Goal: Transaction & Acquisition: Book appointment/travel/reservation

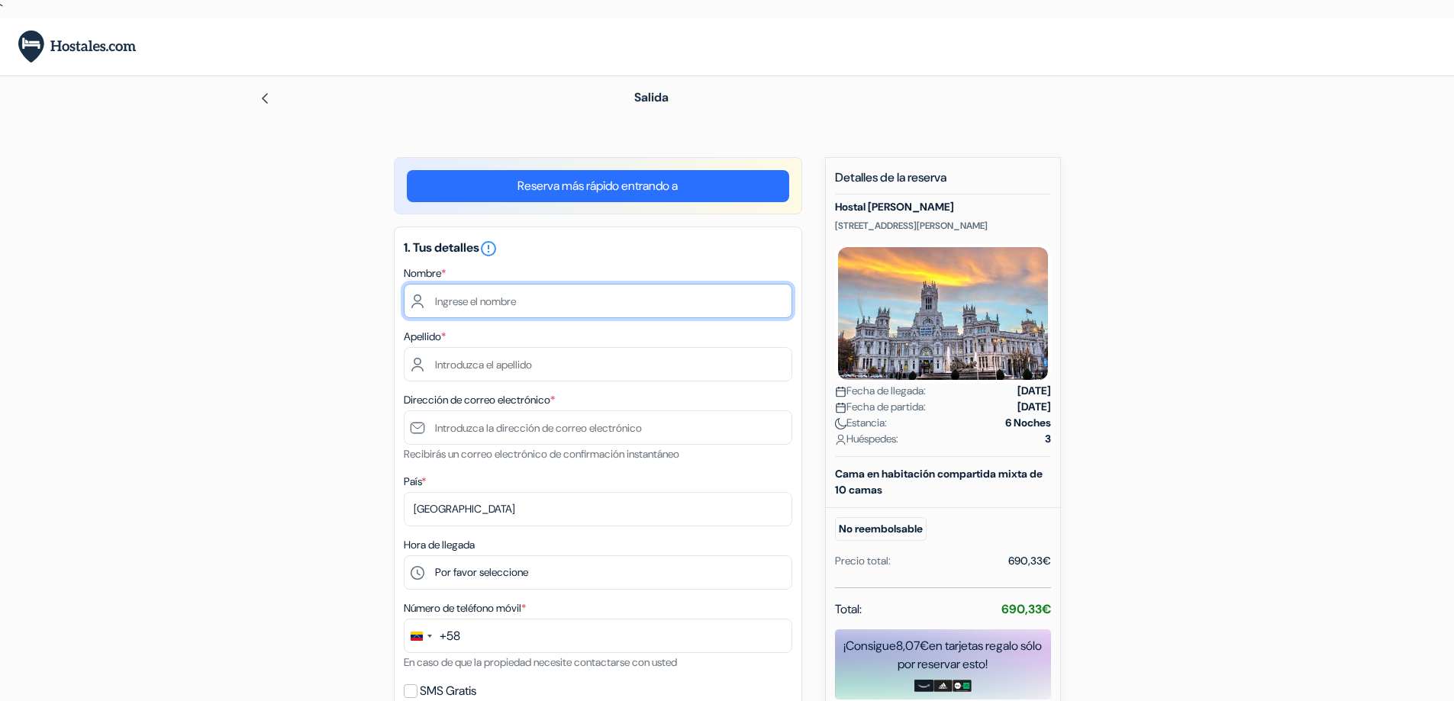
click at [538, 298] on input "text" at bounding box center [598, 301] width 388 height 34
type input "[PERSON_NAME]"
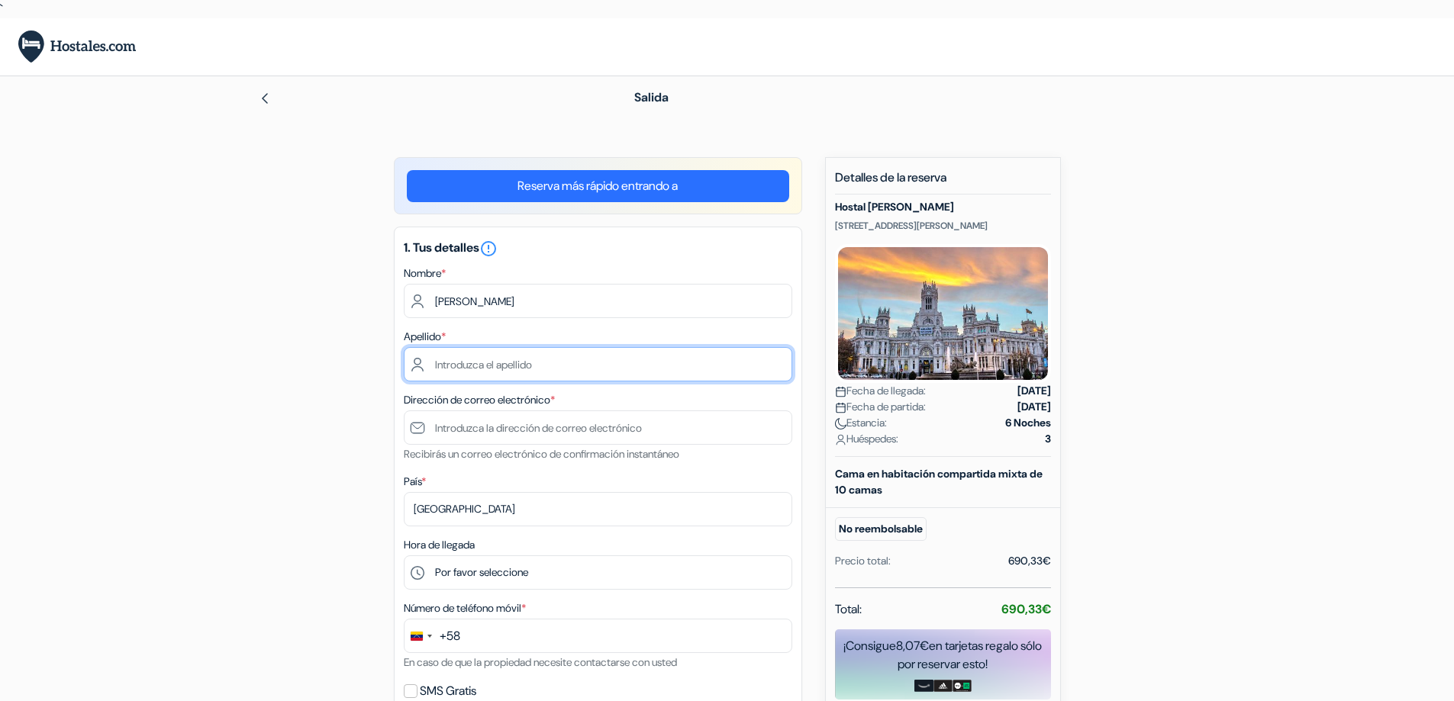
type input "[PERSON_NAME]"
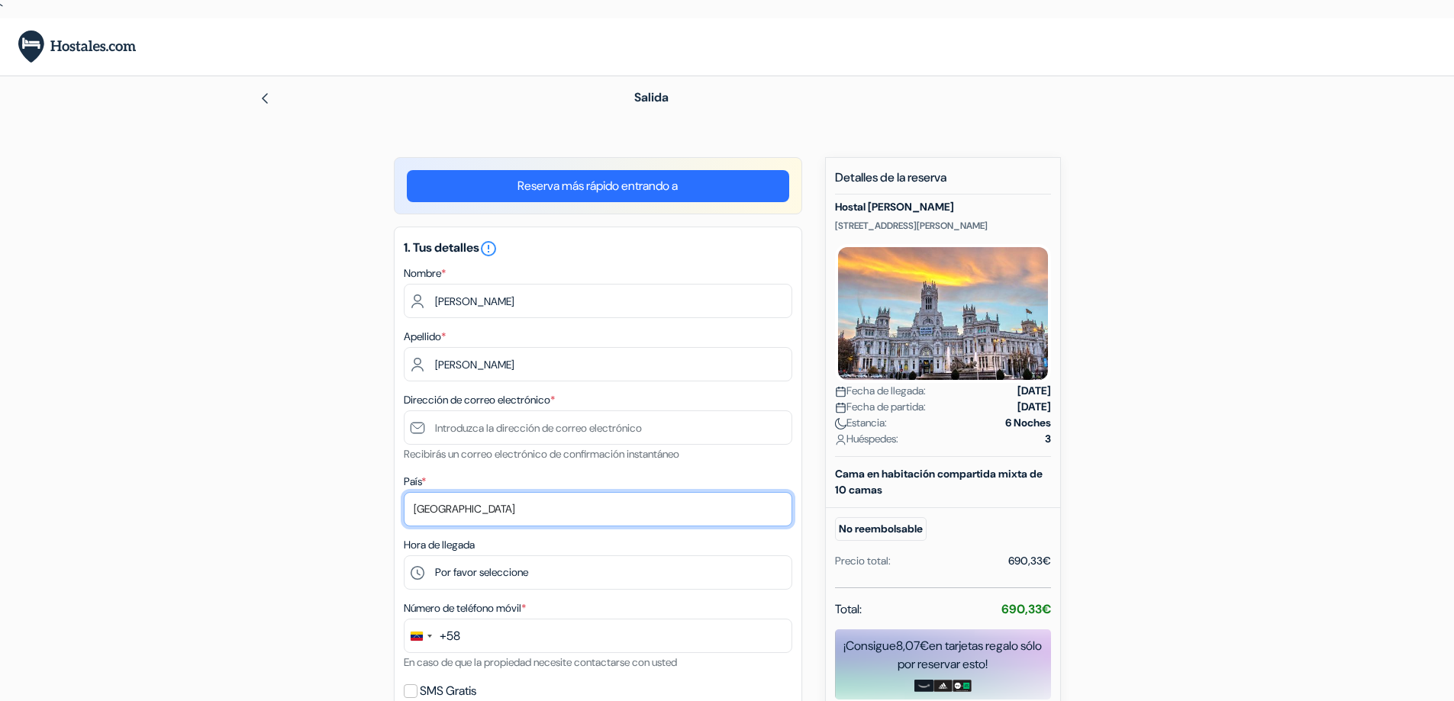
select select "us"
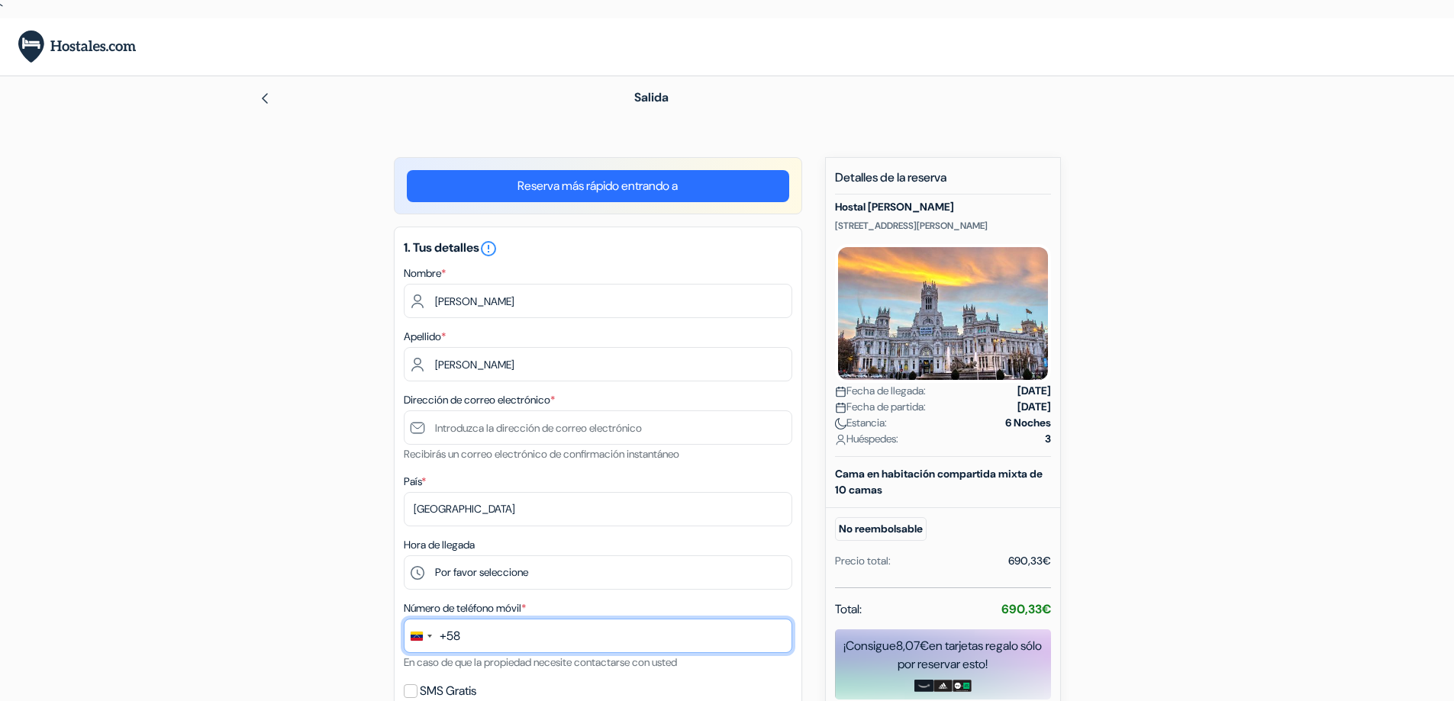
type input "13055009199"
click at [810, 352] on div "add_box Hostal SOFÍA [STREET_ADDRESS][PERSON_NAME] Detalles del Alojamiento X n…" at bounding box center [727, 602] width 1007 height 891
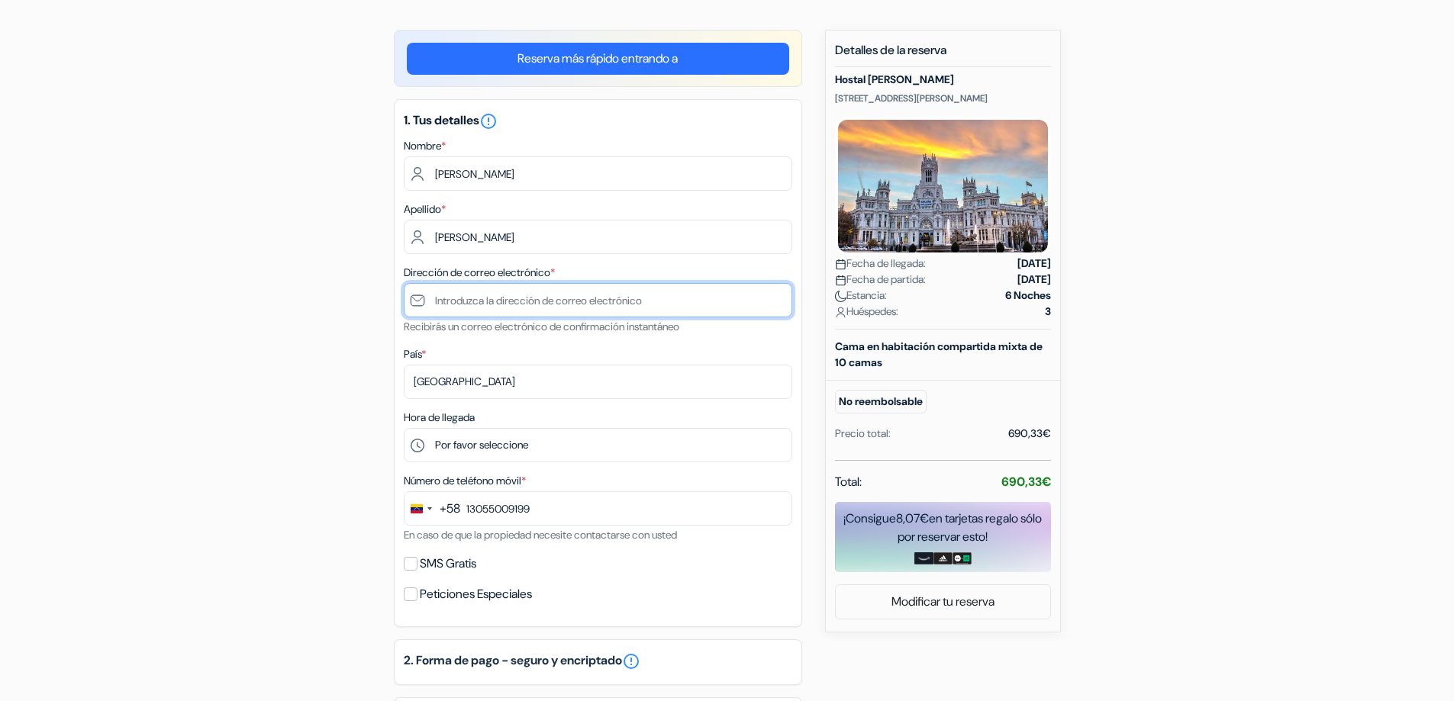
click at [501, 302] on input "text" at bounding box center [598, 300] width 388 height 34
type input "k"
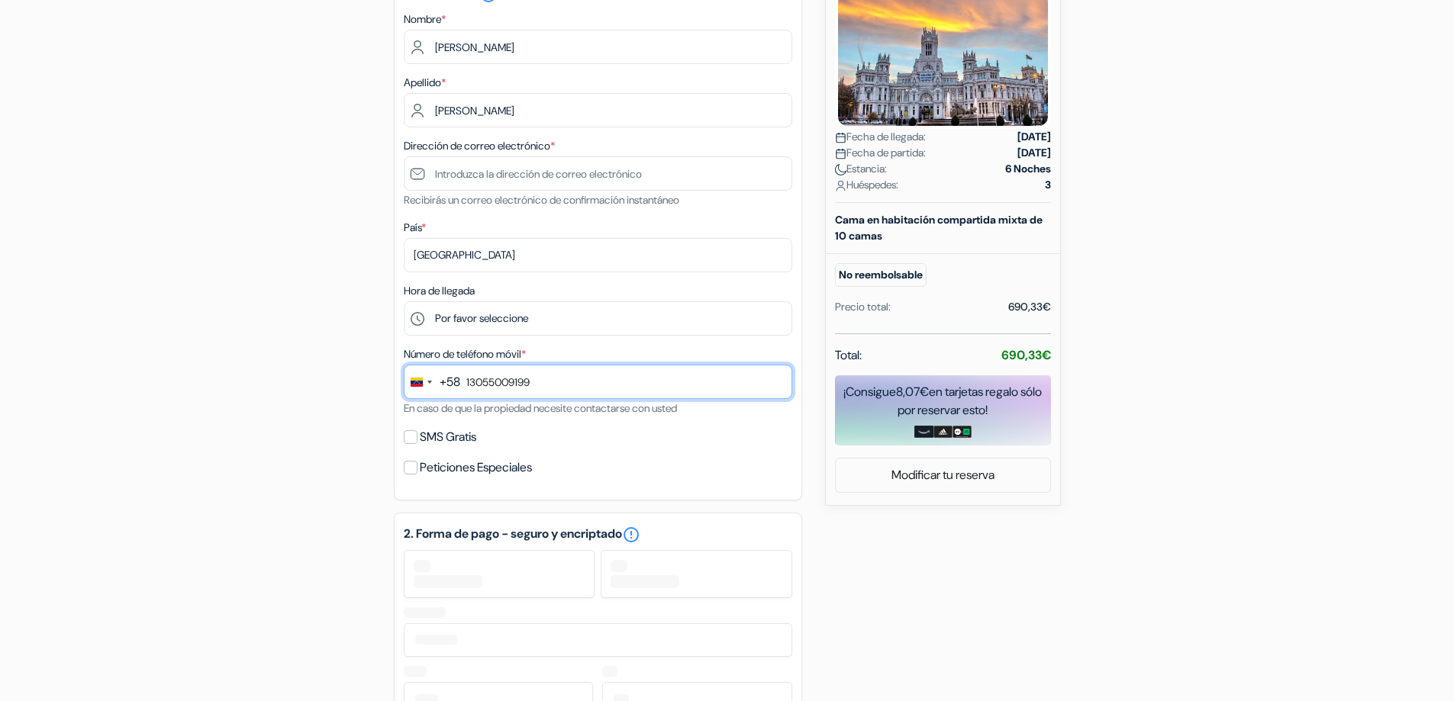
drag, startPoint x: 543, startPoint y: 383, endPoint x: 562, endPoint y: 380, distance: 18.6
click at [543, 383] on input "13055009199" at bounding box center [598, 382] width 388 height 34
type input "1"
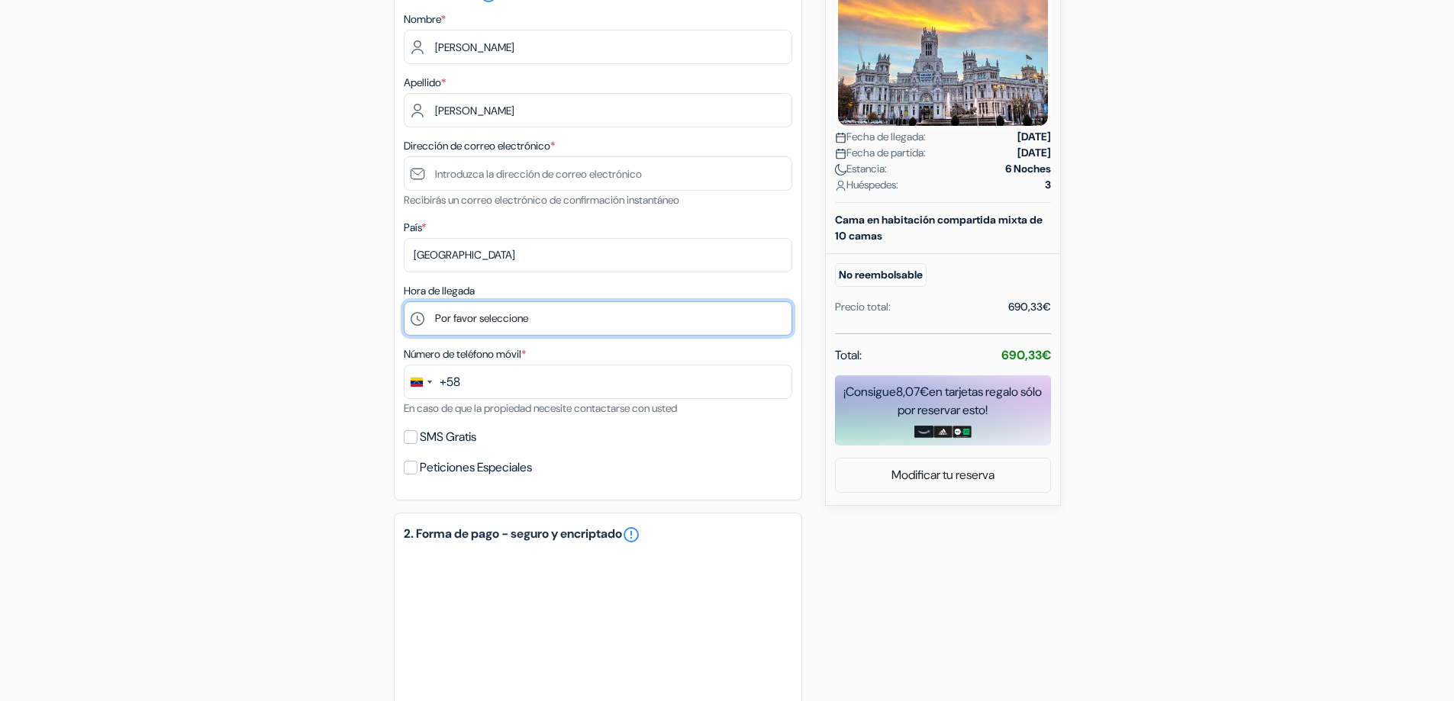
click at [582, 317] on select "Por favor seleccione 0:00" at bounding box center [598, 318] width 388 height 34
select select "0"
click at [404, 301] on select "Por favor seleccione 0:00" at bounding box center [598, 318] width 388 height 34
click at [809, 321] on div "add_box Hostal SOFÍA [STREET_ADDRESS][PERSON_NAME] Detalles del Alojamiento X n…" at bounding box center [727, 455] width 1007 height 1104
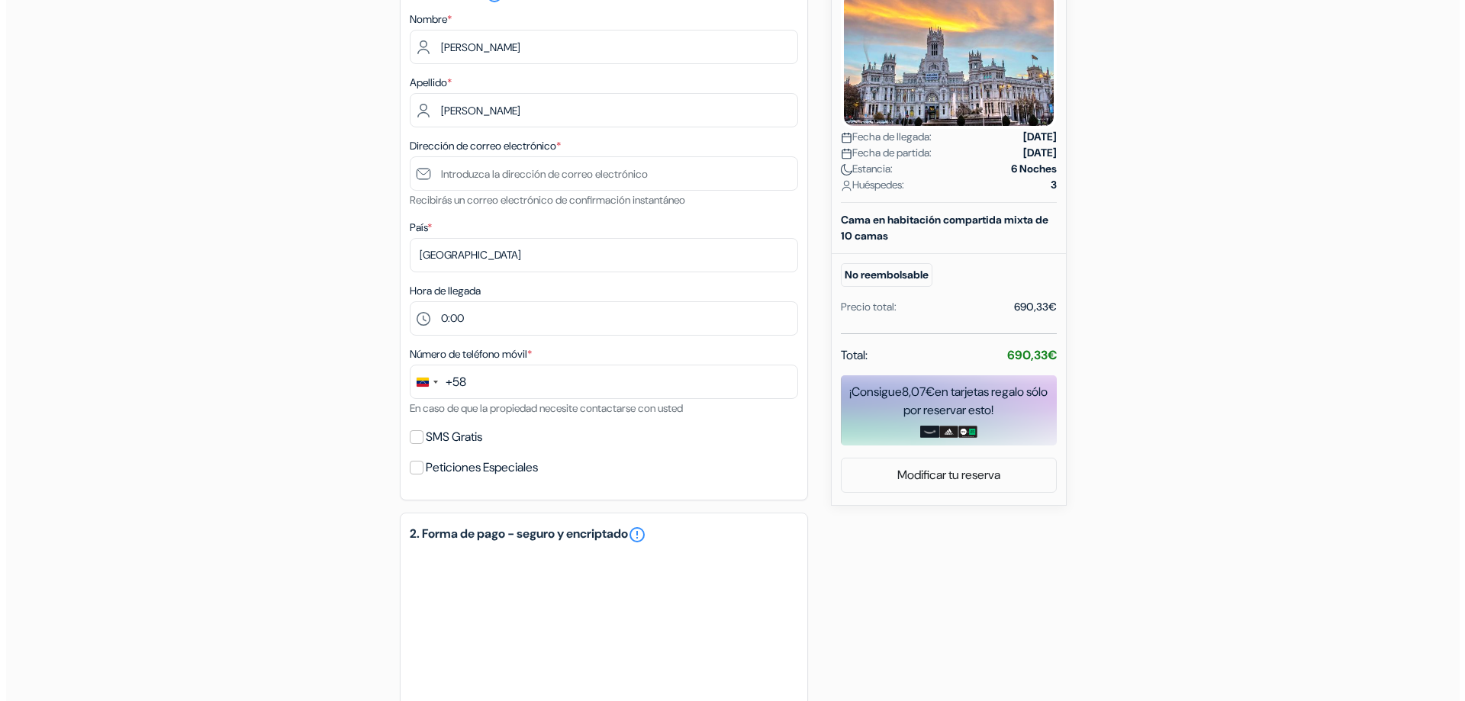
scroll to position [509, 0]
